Goal: Check status: Check status

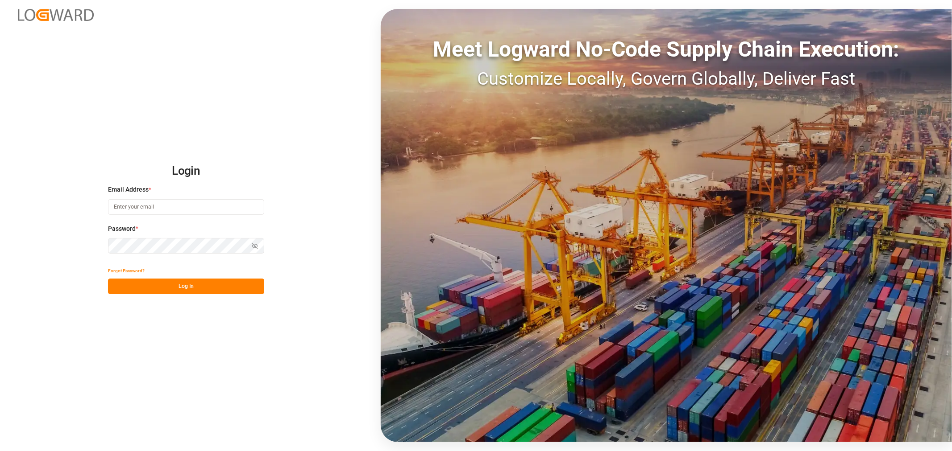
type input "[EMAIL_ADDRESS][DOMAIN_NAME]"
click at [198, 289] on button "Log In" at bounding box center [186, 287] width 156 height 16
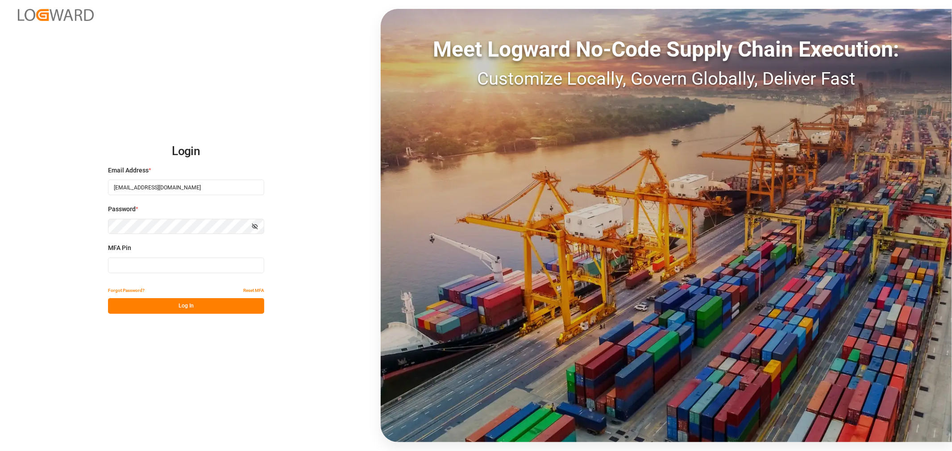
click at [143, 269] on input at bounding box center [186, 266] width 156 height 16
type input "001397"
click at [179, 304] on button "Log In" at bounding box center [186, 306] width 156 height 16
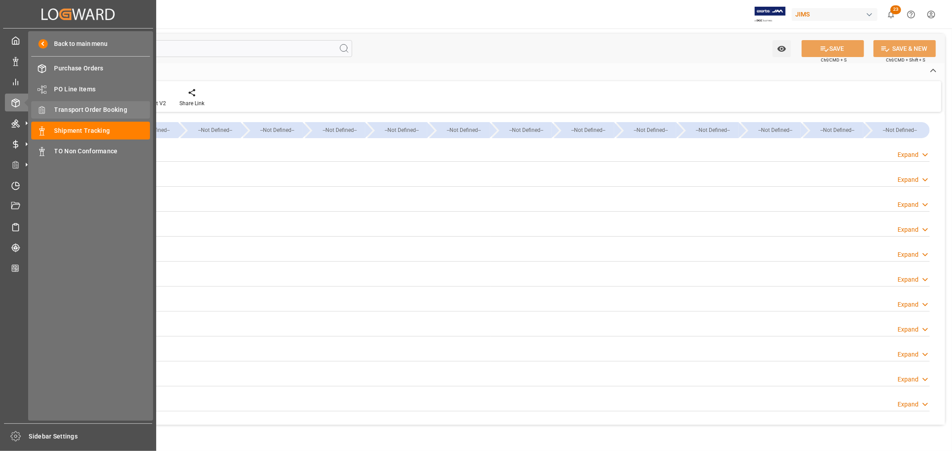
click at [101, 109] on span "Transport Order Booking" at bounding box center [102, 109] width 96 height 9
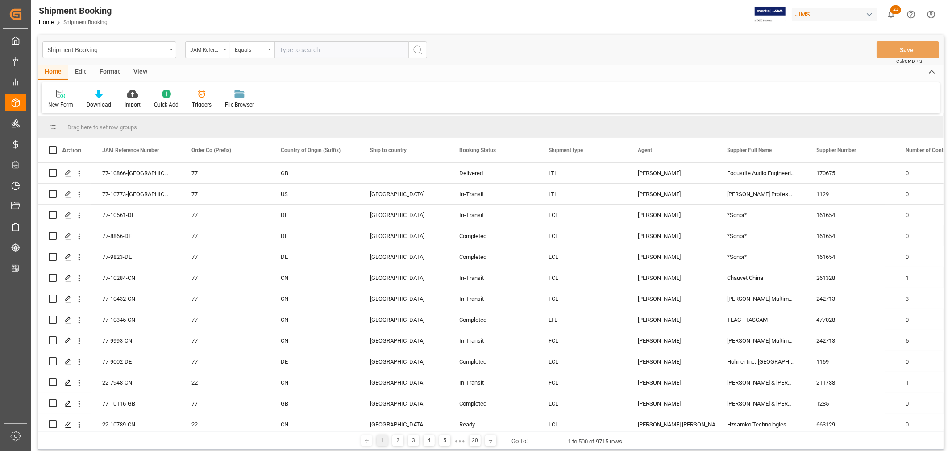
drag, startPoint x: 351, startPoint y: 47, endPoint x: 399, endPoint y: 53, distance: 48.5
click at [351, 47] on input "text" at bounding box center [341, 49] width 134 height 17
paste input "22-10578-[GEOGRAPHIC_DATA]"
type input "22-10578-[GEOGRAPHIC_DATA]"
click at [418, 51] on icon "search button" at bounding box center [417, 50] width 11 height 11
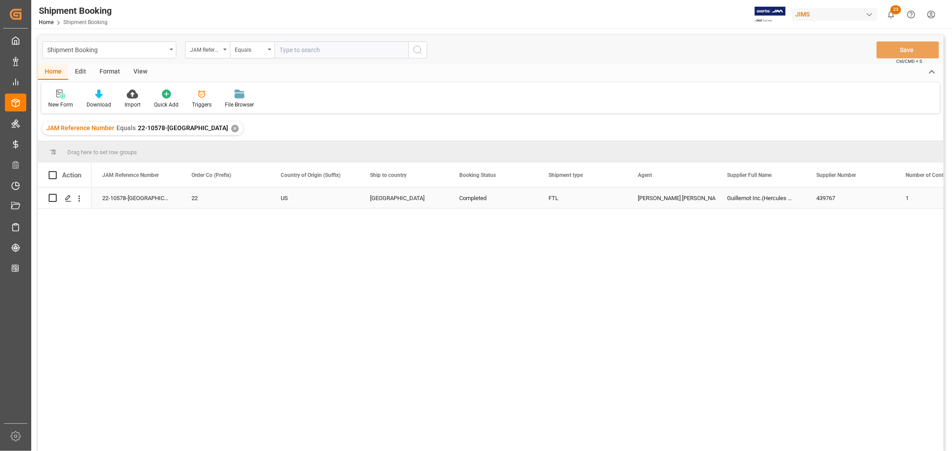
click at [657, 203] on div "[PERSON_NAME] [PERSON_NAME]" at bounding box center [671, 198] width 68 height 21
click at [231, 127] on div "✕" at bounding box center [235, 129] width 8 height 8
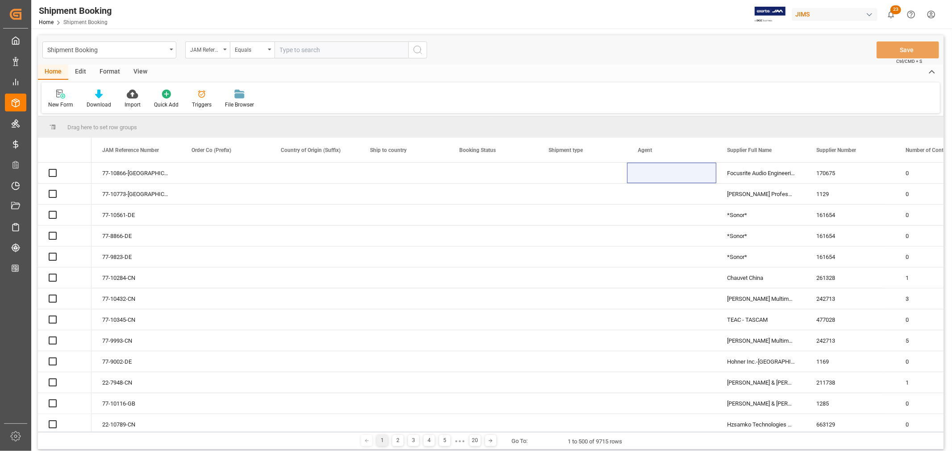
click at [332, 54] on input "text" at bounding box center [341, 49] width 134 height 17
paste input "22-9278-CN"
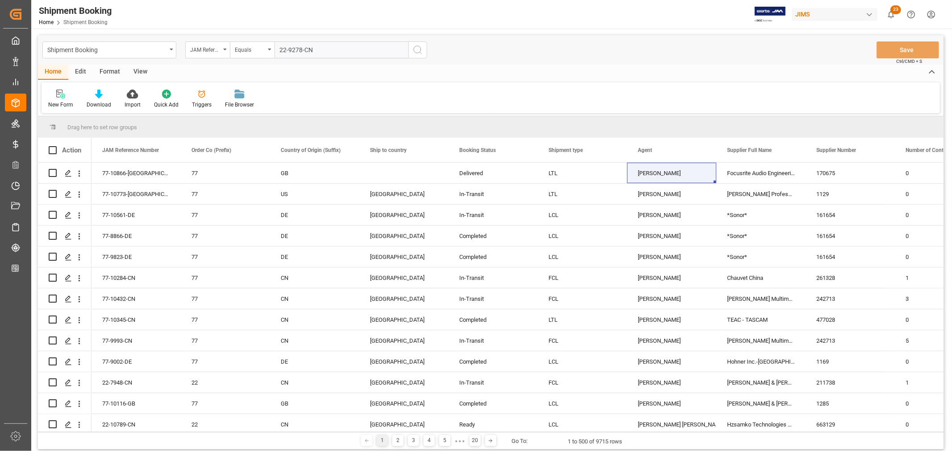
type input "22-9278-CN"
click at [417, 47] on icon "search button" at bounding box center [417, 50] width 11 height 11
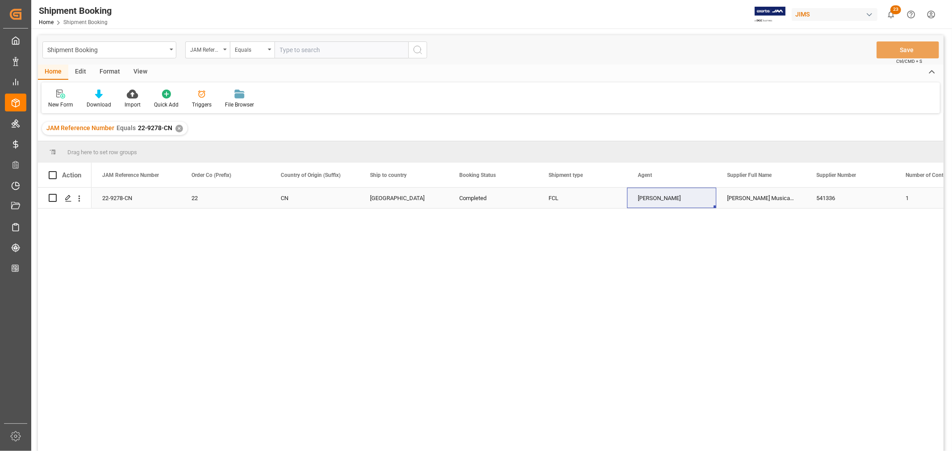
click at [655, 200] on div "[PERSON_NAME]" at bounding box center [671, 198] width 68 height 21
click at [332, 52] on input "text" at bounding box center [341, 49] width 134 height 17
paste input "77-10742-[GEOGRAPHIC_DATA]"
type input "77-10742-[GEOGRAPHIC_DATA]"
click at [177, 128] on div "✕" at bounding box center [179, 129] width 8 height 8
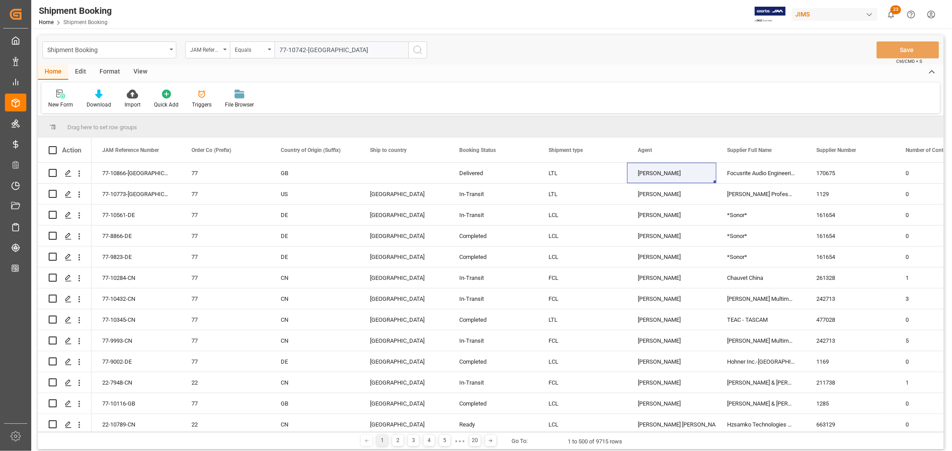
click at [417, 49] on icon "search button" at bounding box center [417, 50] width 11 height 11
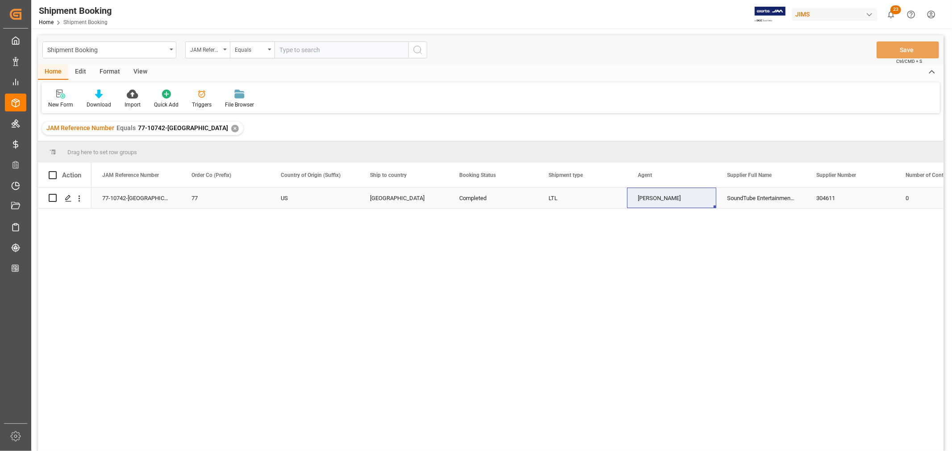
click at [658, 199] on div "[PERSON_NAME]" at bounding box center [671, 198] width 68 height 21
click at [336, 50] on input "text" at bounding box center [341, 49] width 134 height 17
paste input "77-10866-[GEOGRAPHIC_DATA]"
type input "77-10866-[GEOGRAPHIC_DATA]"
click at [231, 130] on div "✕" at bounding box center [235, 129] width 8 height 8
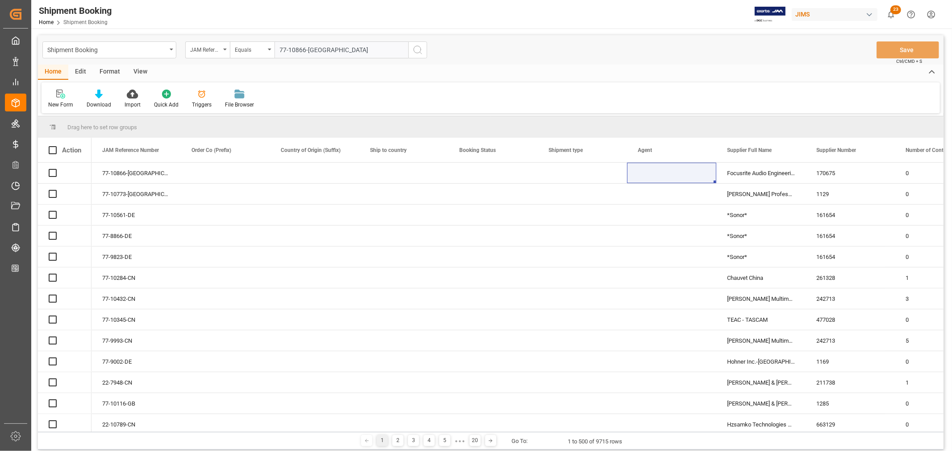
click at [418, 50] on icon "search button" at bounding box center [417, 50] width 11 height 11
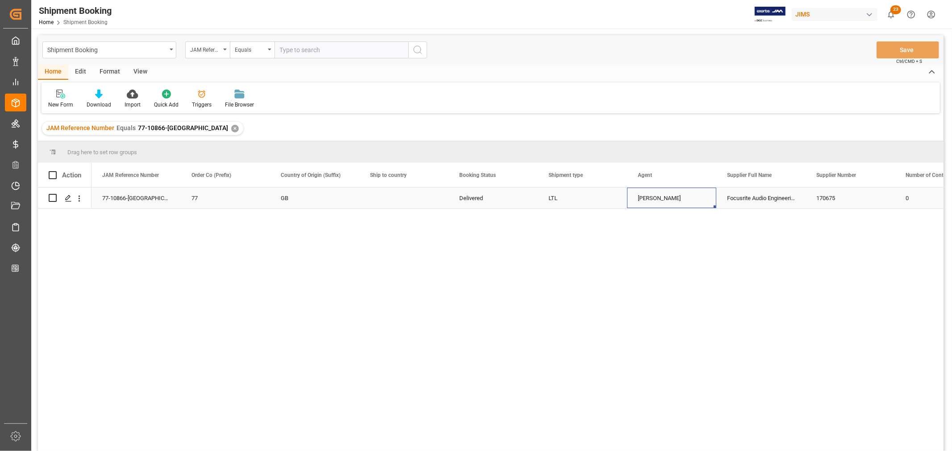
click at [648, 200] on div "[PERSON_NAME]" at bounding box center [671, 198] width 68 height 21
click at [323, 51] on input "text" at bounding box center [341, 49] width 134 height 17
paste input "77-8815-JP"
type input "77-8815-JP"
click at [231, 126] on div "✕" at bounding box center [235, 129] width 8 height 8
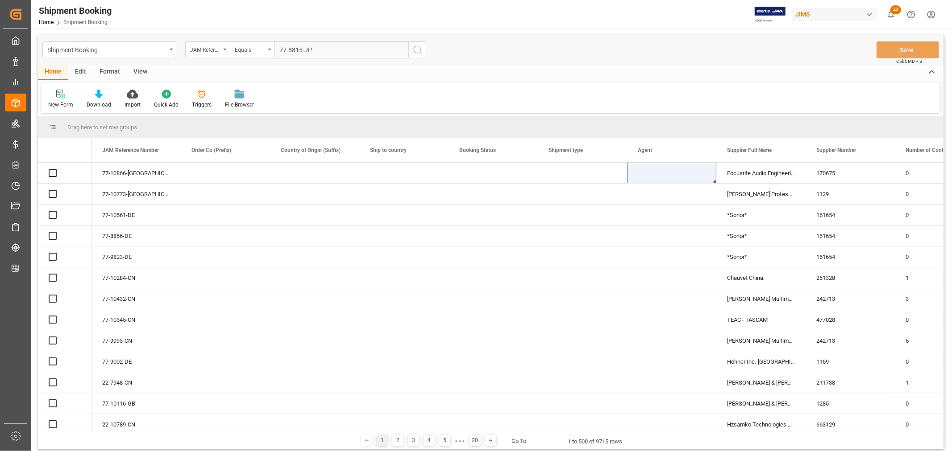
click at [418, 53] on icon "search button" at bounding box center [417, 50] width 11 height 11
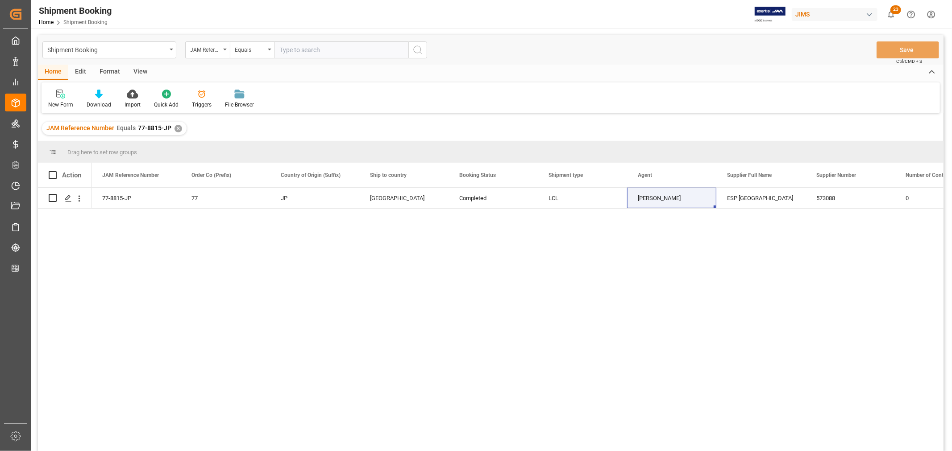
click at [347, 50] on input "text" at bounding box center [341, 49] width 134 height 17
paste input "77-10201-[GEOGRAPHIC_DATA]"
type input "77-10201-[GEOGRAPHIC_DATA]"
click at [177, 128] on div "✕" at bounding box center [178, 129] width 8 height 8
click at [415, 277] on div "77-10105-US 77 US [GEOGRAPHIC_DATA] Completed LTL [PERSON_NAME] ESP [GEOGRAPHIC…" at bounding box center [517, 322] width 852 height 269
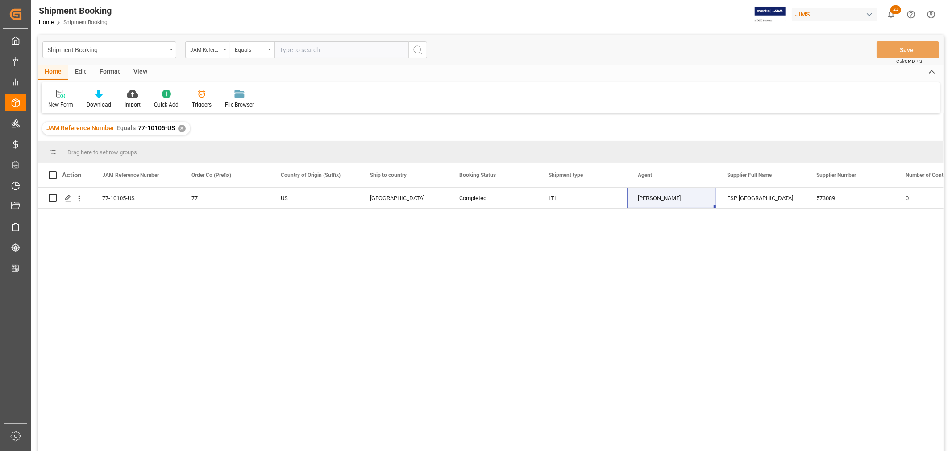
click at [178, 128] on div "✕" at bounding box center [182, 129] width 8 height 8
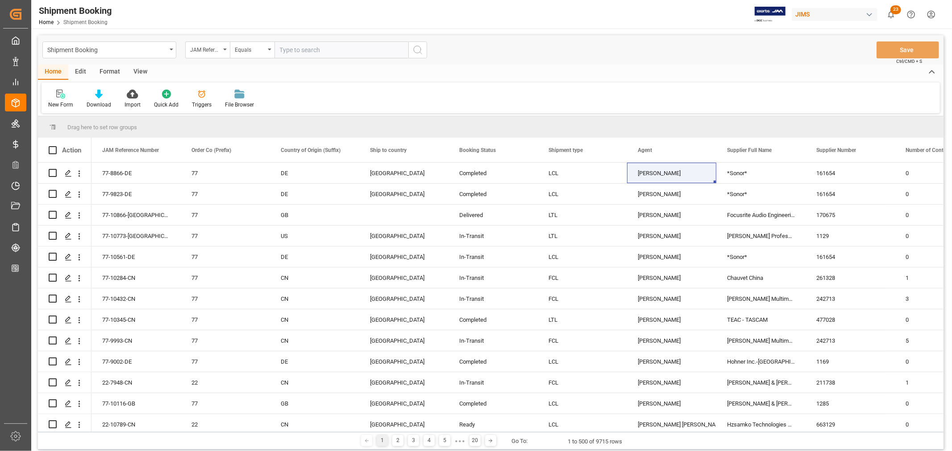
click at [612, 102] on div "New Form Download Import Quick Add Triggers File Browser" at bounding box center [490, 98] width 898 height 31
click at [746, 201] on div "*Sonor*" at bounding box center [760, 194] width 89 height 21
click at [661, 76] on div "Home Edit Format View" at bounding box center [490, 72] width 905 height 15
click at [586, 83] on div "New Form Download Import Quick Add Triggers File Browser" at bounding box center [490, 98] width 898 height 31
